Goal: Information Seeking & Learning: Learn about a topic

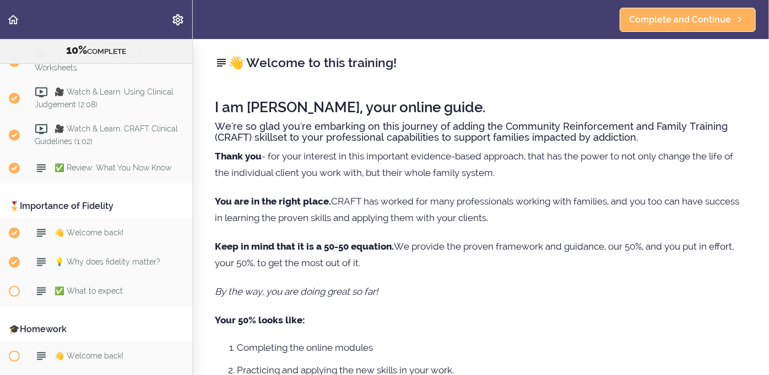
scroll to position [619, 0]
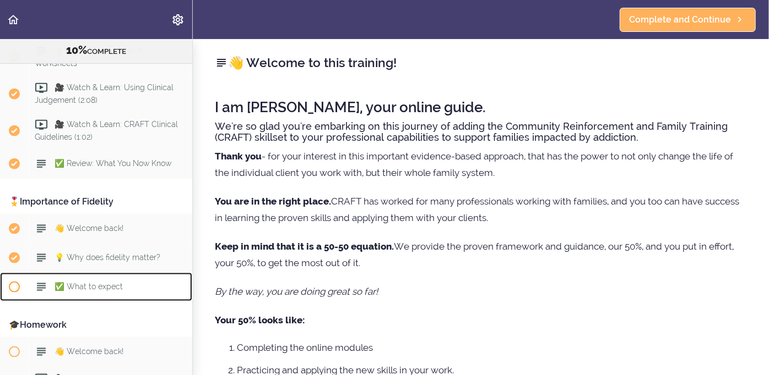
click at [99, 282] on span "✅ What to expect" at bounding box center [89, 286] width 68 height 9
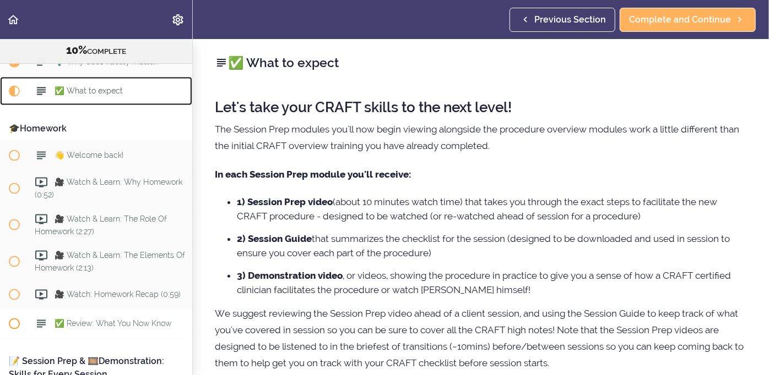
scroll to position [820, 0]
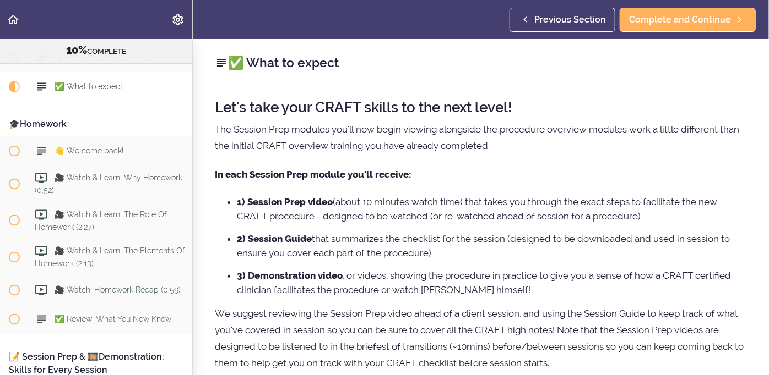
click at [496, 226] on ul "1) Session Prep video (about 10 minutes watch time) that takes you through the …" at bounding box center [481, 246] width 532 height 102
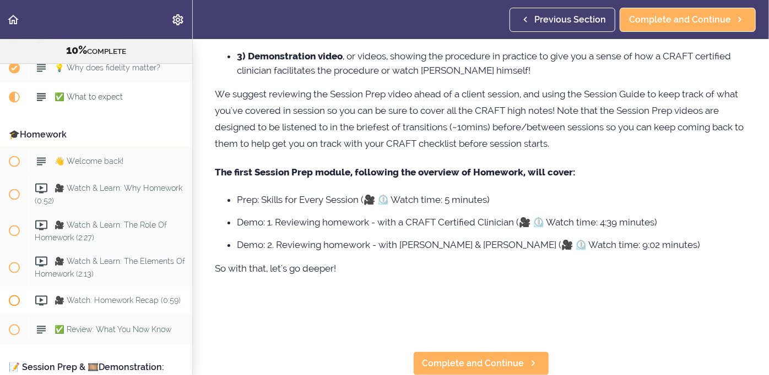
scroll to position [799, 0]
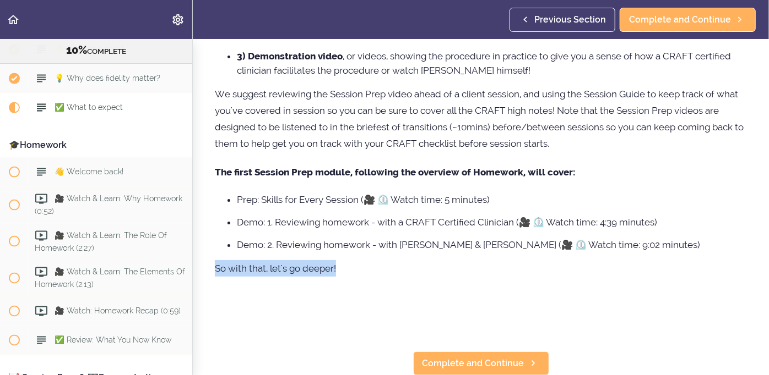
click at [364, 273] on div "Let's take your CRAFT skills to the next level! The Session Prep modules you'll…" at bounding box center [481, 101] width 532 height 465
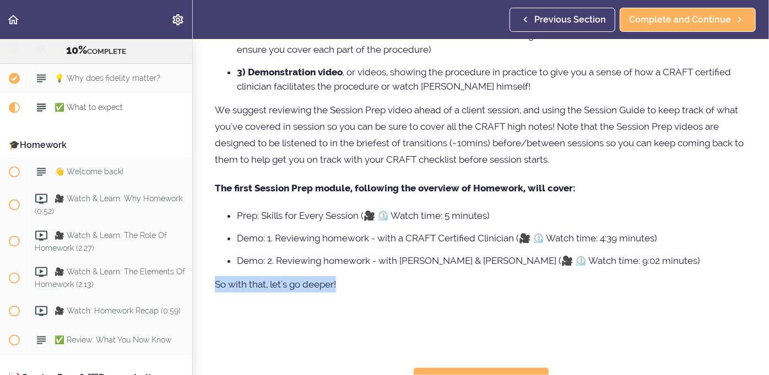
scroll to position [220, 0]
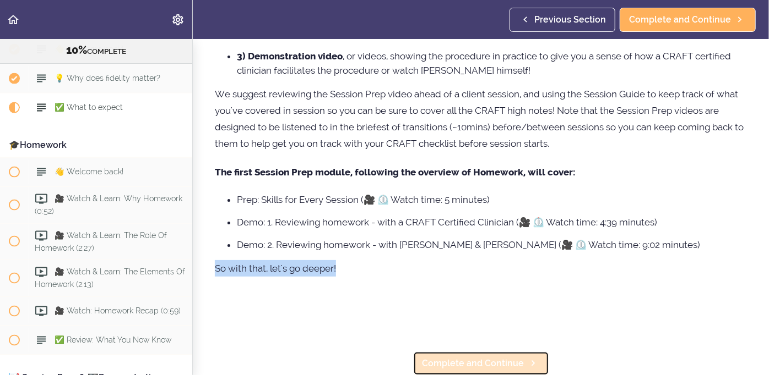
click at [513, 360] on span "Complete and Continue" at bounding box center [473, 363] width 102 height 13
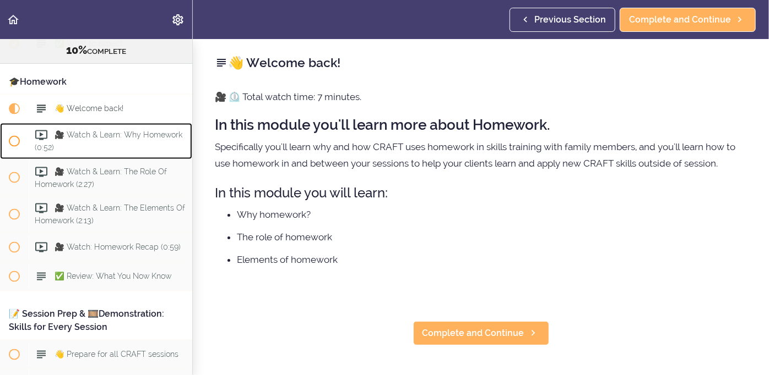
click at [90, 129] on div "🎥 Watch & Learn: Why Homework (0:52)" at bounding box center [111, 141] width 164 height 36
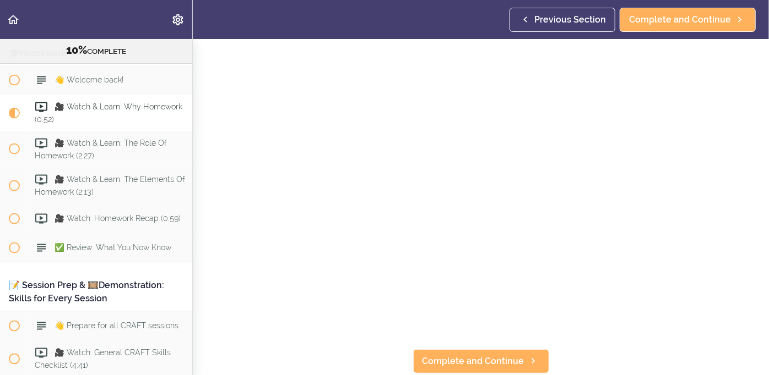
scroll to position [57, 0]
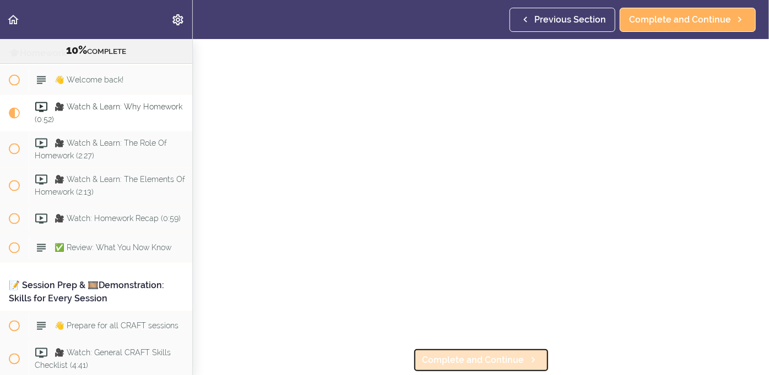
click at [472, 368] on link "Complete and Continue" at bounding box center [481, 360] width 136 height 24
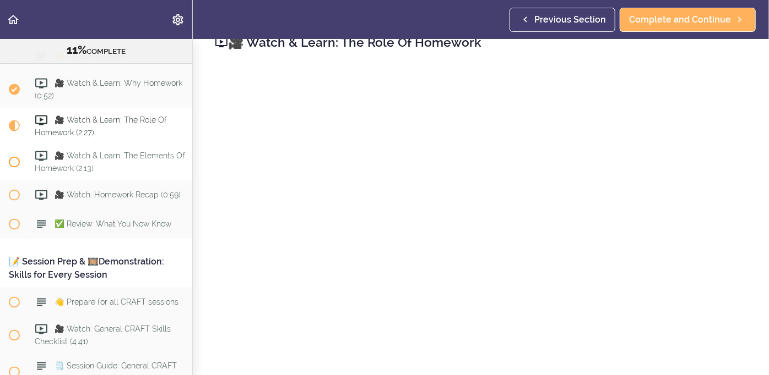
scroll to position [913, 0]
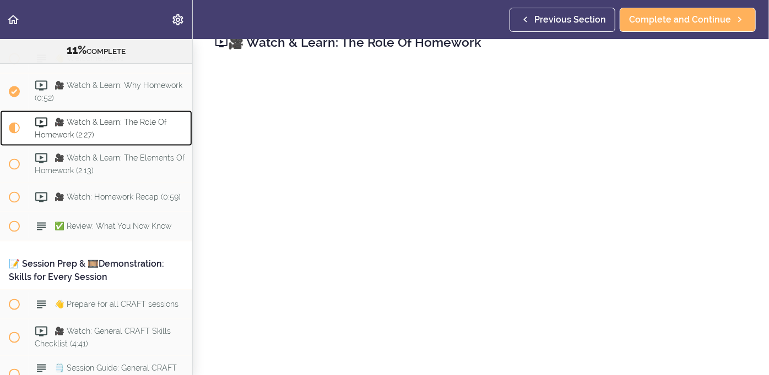
click at [50, 119] on span "🎥 Watch & Learn: The Role Of Homework (2:27)" at bounding box center [101, 128] width 132 height 21
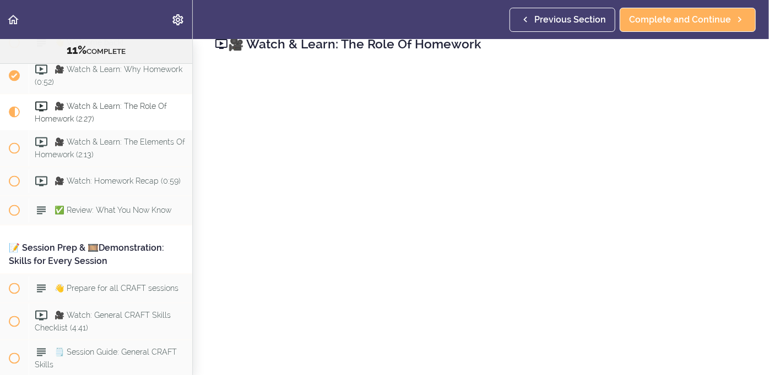
scroll to position [20, 0]
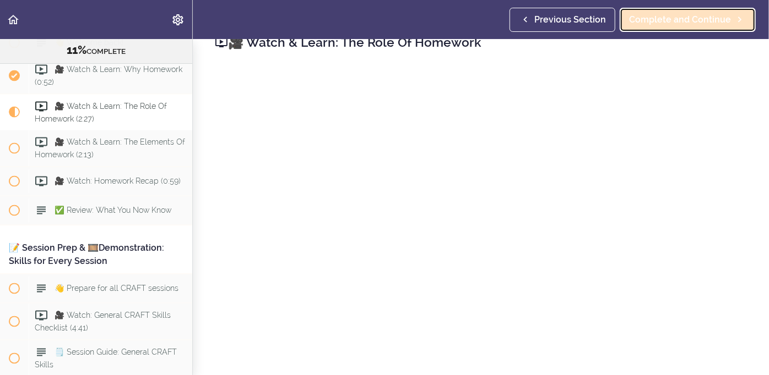
click at [689, 18] on span "Complete and Continue" at bounding box center [680, 19] width 102 height 13
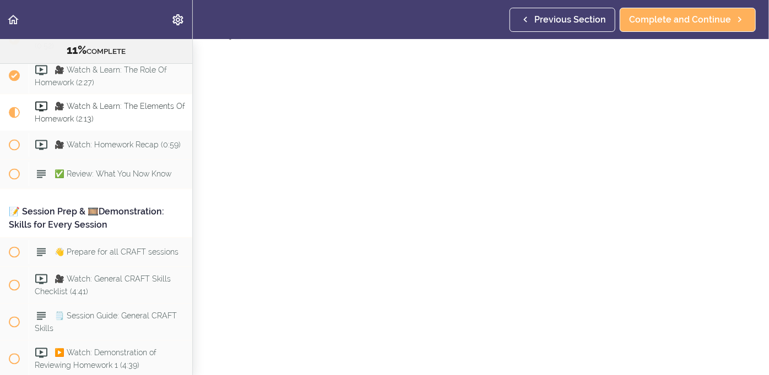
scroll to position [31, 0]
